Goal: Information Seeking & Learning: Learn about a topic

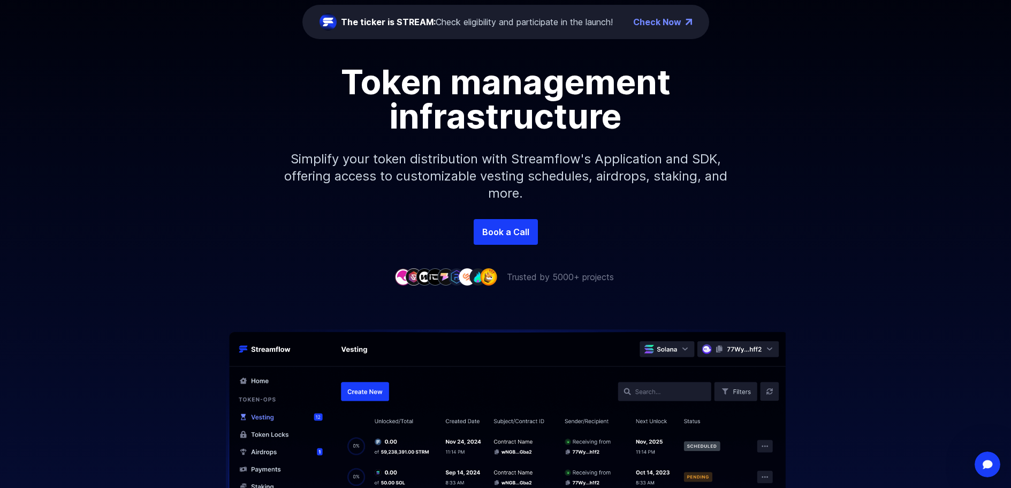
scroll to position [161, 0]
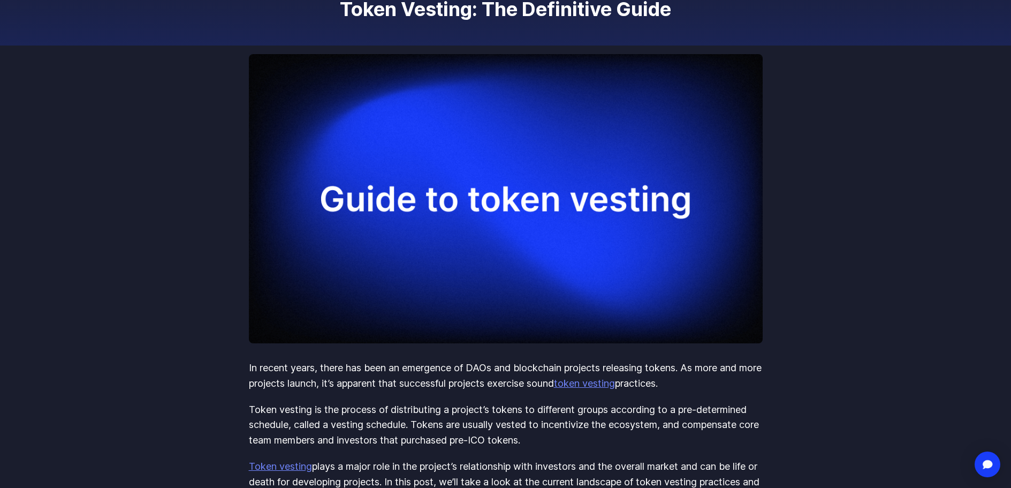
scroll to position [161, 0]
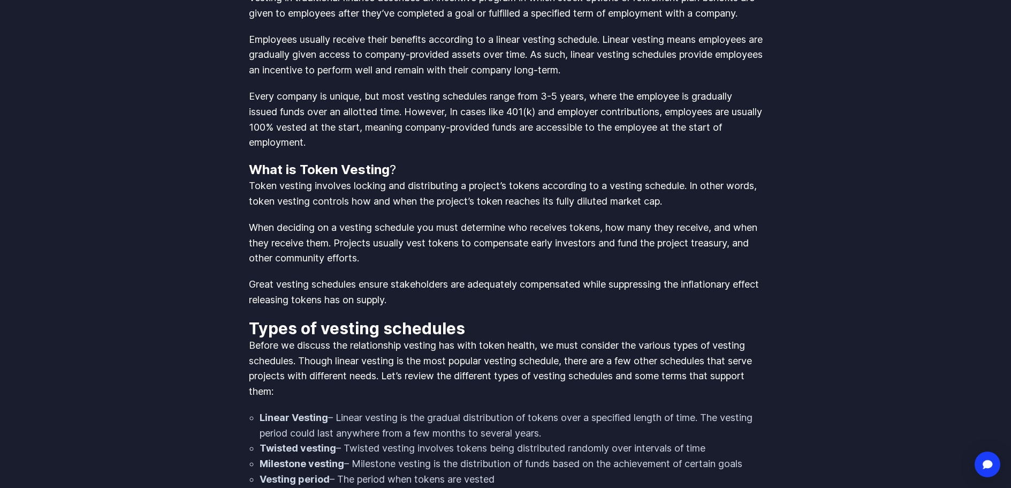
scroll to position [835, 0]
